Goal: Task Accomplishment & Management: Manage account settings

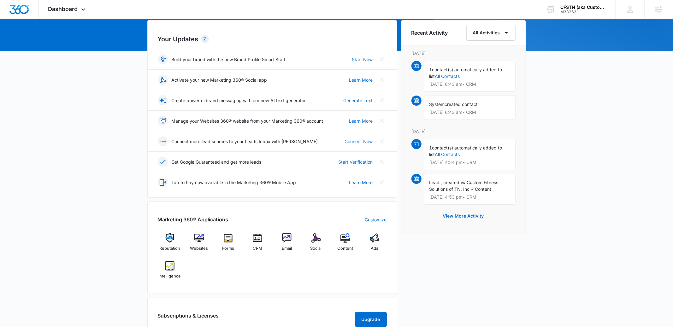
scroll to position [92, 0]
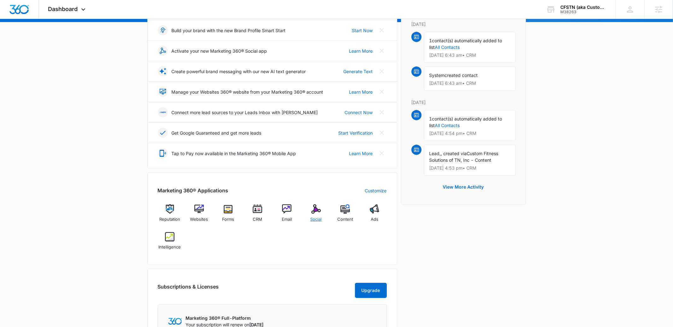
click at [315, 218] on span "Social" at bounding box center [316, 220] width 11 height 6
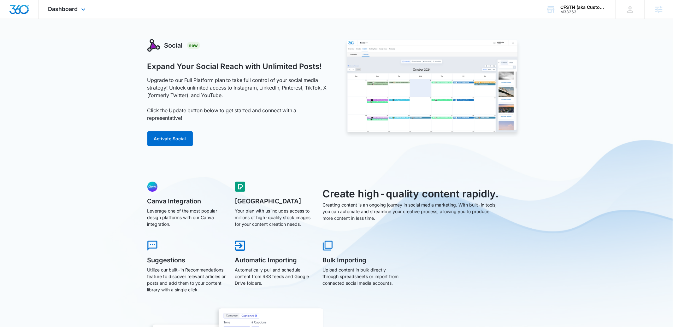
scroll to position [92, 0]
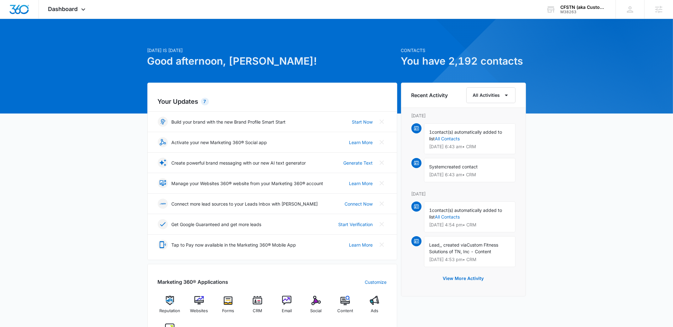
scroll to position [79, 0]
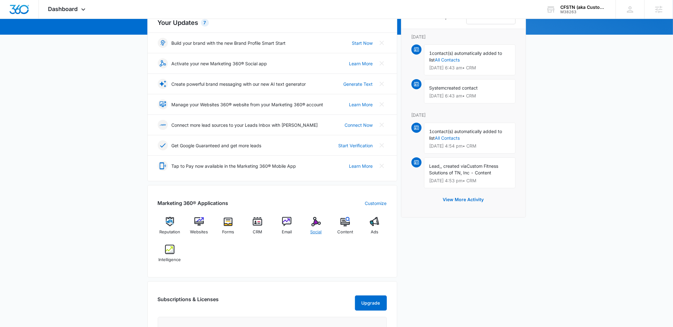
click at [318, 224] on img at bounding box center [316, 221] width 9 height 9
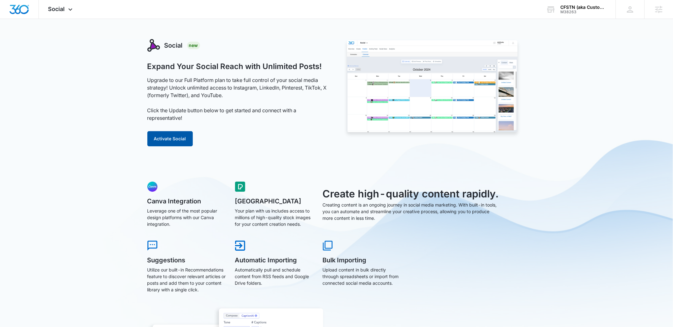
click at [170, 140] on button "Activate Social" at bounding box center [169, 138] width 45 height 15
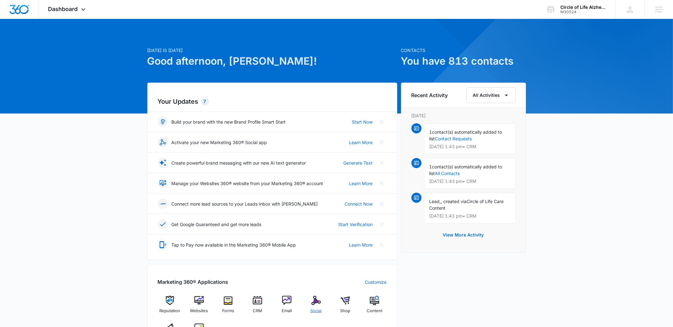
click at [322, 306] on div "Social" at bounding box center [316, 307] width 24 height 23
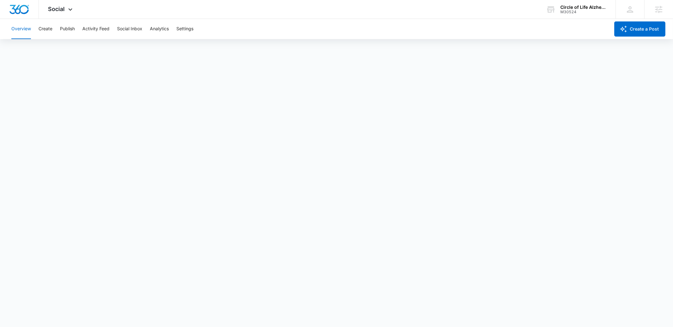
click at [76, 27] on div "Overview Create Publish Activity Feed Social Inbox Analytics Settings" at bounding box center [309, 29] width 603 height 20
click at [65, 31] on button "Publish" at bounding box center [67, 29] width 15 height 20
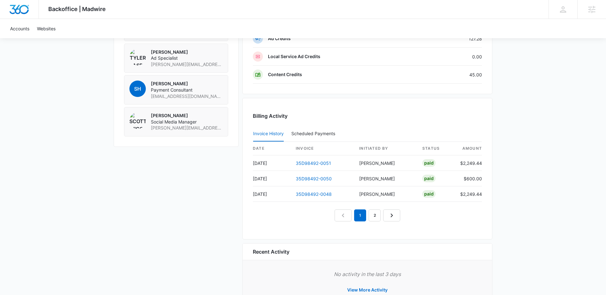
scroll to position [552, 0]
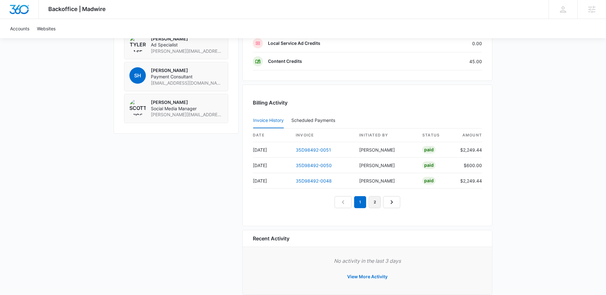
click at [378, 204] on link "2" at bounding box center [375, 202] width 12 height 12
click at [318, 182] on link "35D98492-0042" at bounding box center [314, 180] width 36 height 5
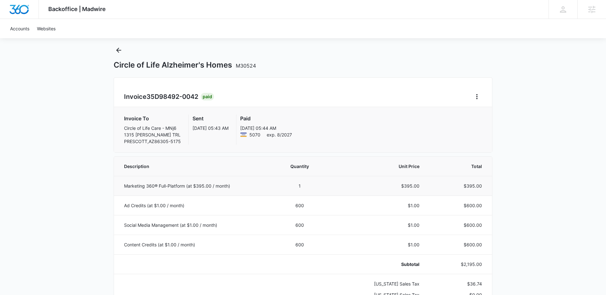
scroll to position [14, 0]
click at [120, 51] on icon "Back" at bounding box center [119, 49] width 8 height 8
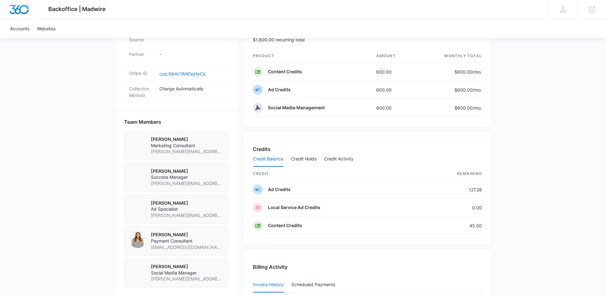
scroll to position [380, 0]
